Goal: Entertainment & Leisure: Browse casually

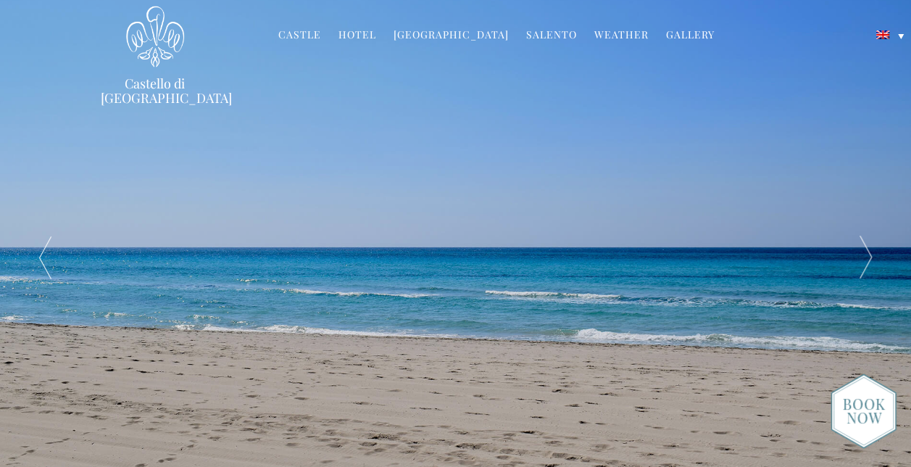
click at [674, 37] on link "Gallery" at bounding box center [690, 36] width 49 height 17
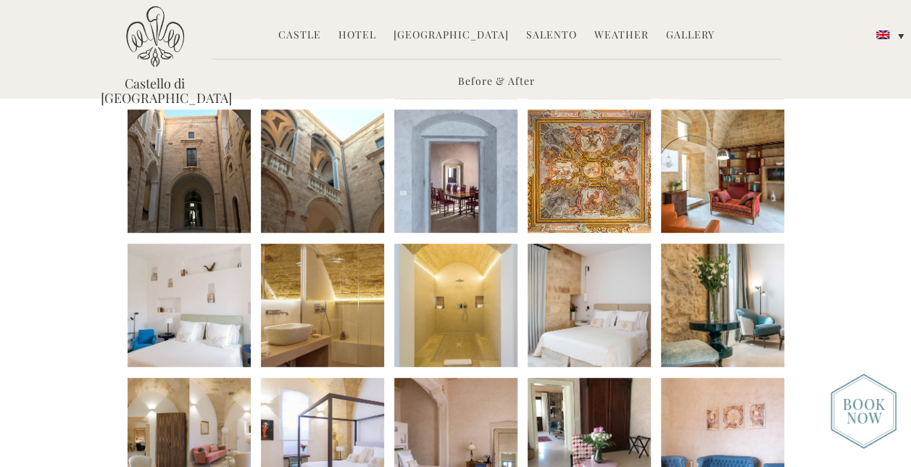
scroll to position [320, 0]
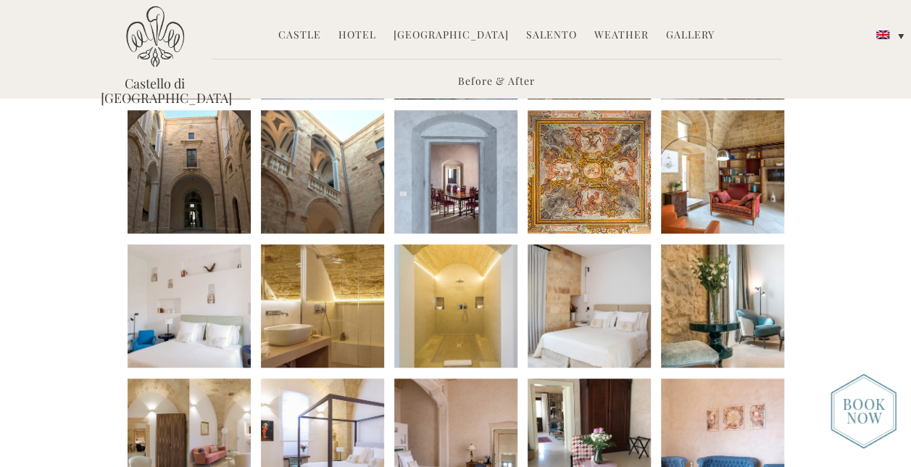
click at [182, 177] on li at bounding box center [189, 171] width 123 height 123
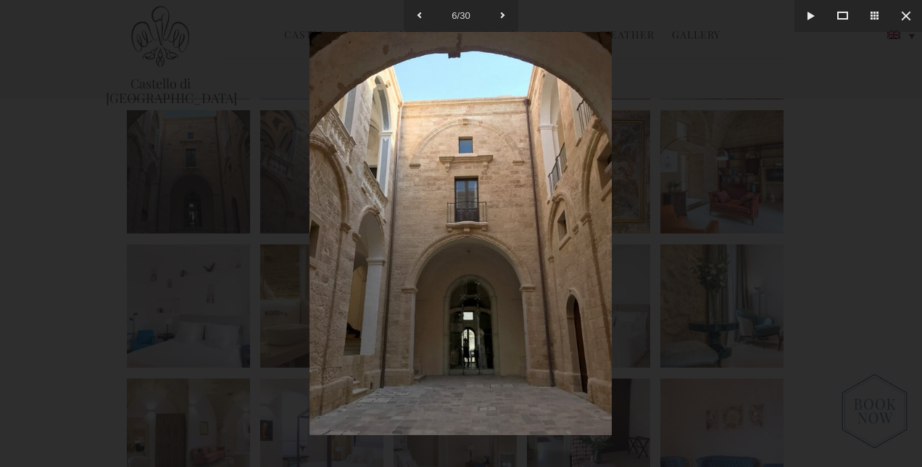
click at [749, 295] on div at bounding box center [461, 233] width 922 height 467
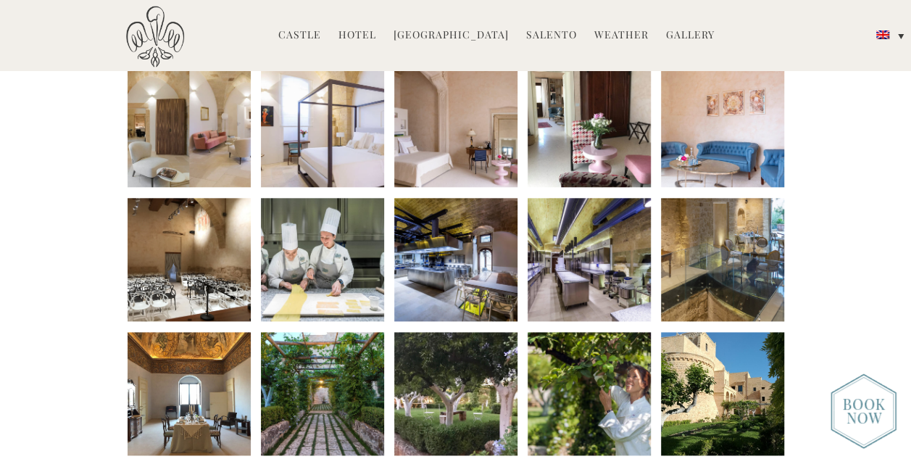
scroll to position [670, 0]
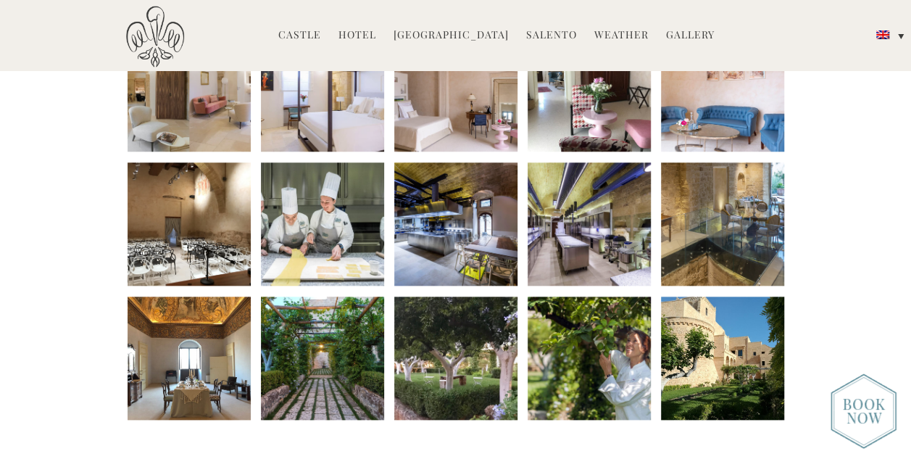
click at [730, 365] on li at bounding box center [722, 358] width 123 height 123
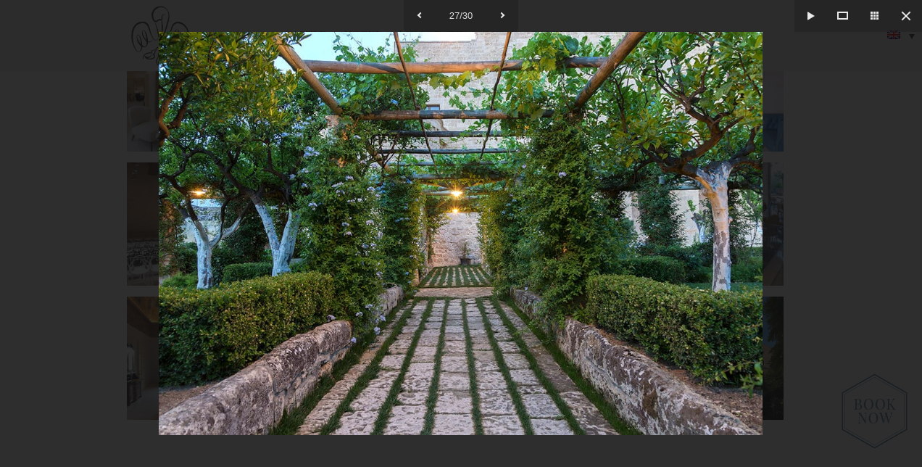
click at [800, 315] on div at bounding box center [461, 233] width 922 height 467
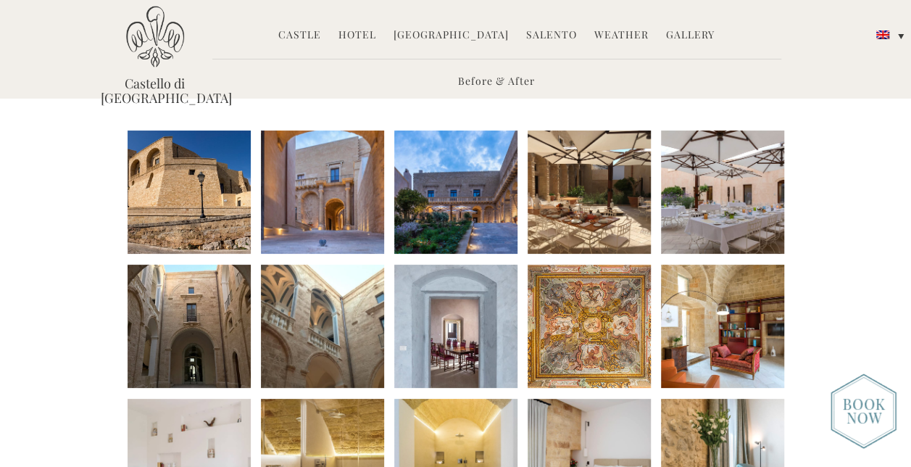
scroll to position [151, 0]
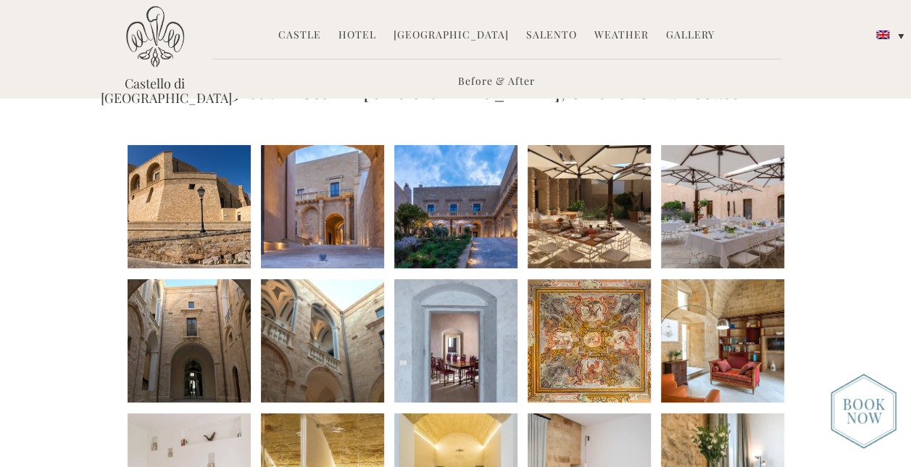
click at [455, 205] on li at bounding box center [455, 206] width 123 height 123
click at [345, 212] on li at bounding box center [322, 206] width 123 height 123
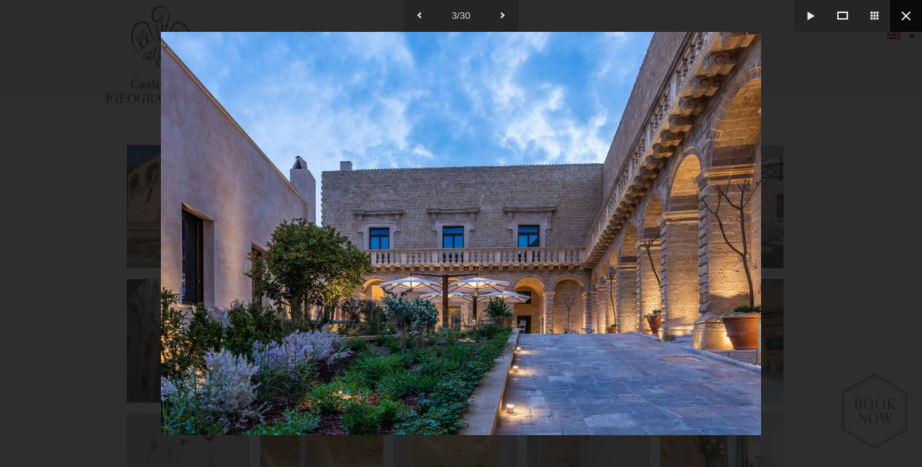
click at [905, 22] on button at bounding box center [906, 16] width 32 height 32
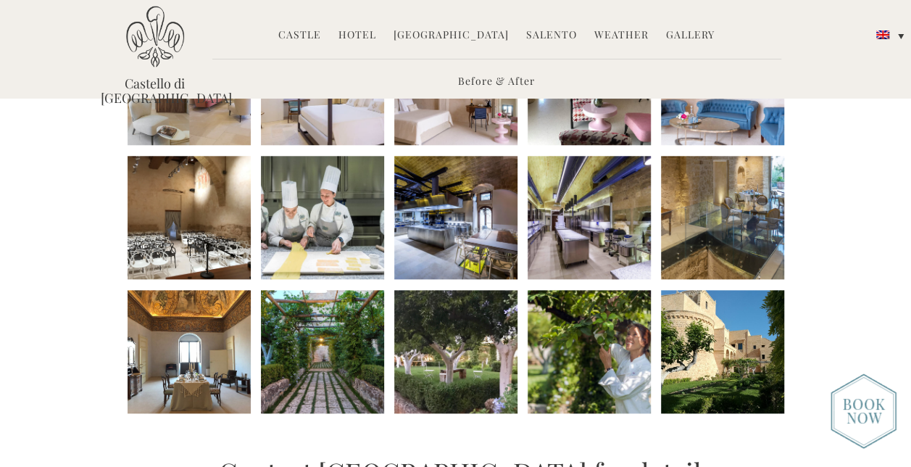
scroll to position [676, 0]
